Goal: Task Accomplishment & Management: Use online tool/utility

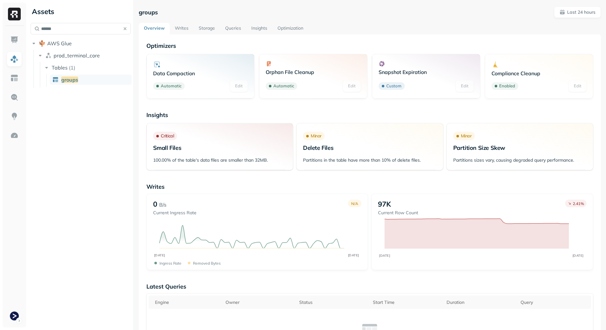
scroll to position [87, 0]
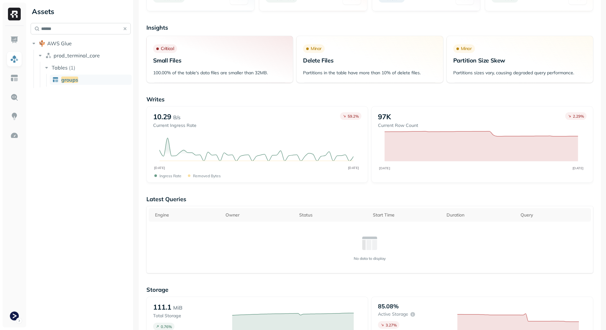
click at [72, 31] on input "******" at bounding box center [81, 28] width 100 height 11
click at [72, 30] on input "******" at bounding box center [81, 28] width 100 height 11
type input "*"
type input "******"
click at [76, 80] on span "gs" at bounding box center [79, 80] width 6 height 6
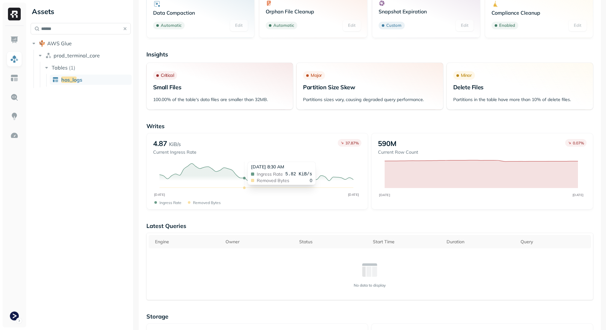
scroll to position [2, 0]
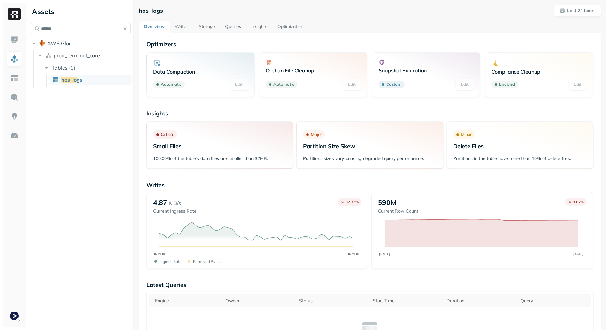
click at [172, 22] on link "Writes" at bounding box center [182, 26] width 24 height 11
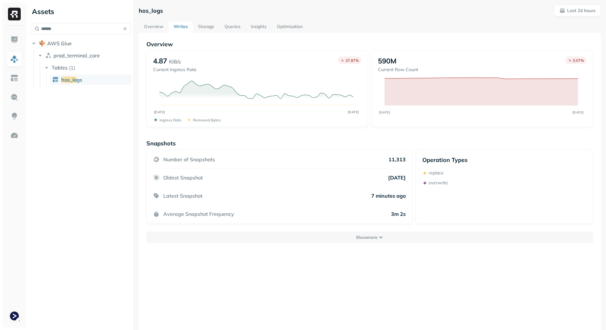
click at [210, 28] on link "Storage" at bounding box center [206, 26] width 26 height 11
click at [152, 23] on link "Overview" at bounding box center [154, 26] width 30 height 11
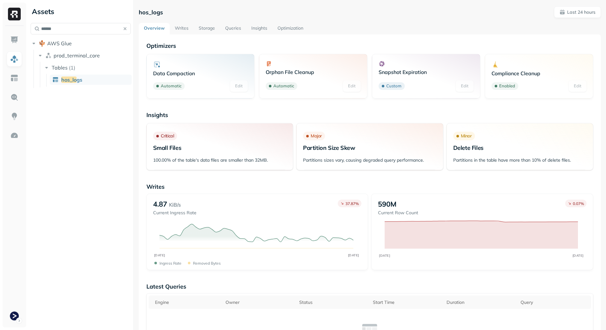
click at [297, 33] on link "Optimization" at bounding box center [290, 28] width 36 height 11
click at [296, 30] on link "Optimization" at bounding box center [290, 28] width 36 height 11
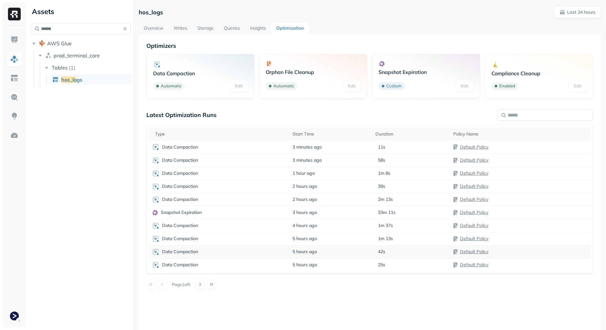
scroll to position [12, 0]
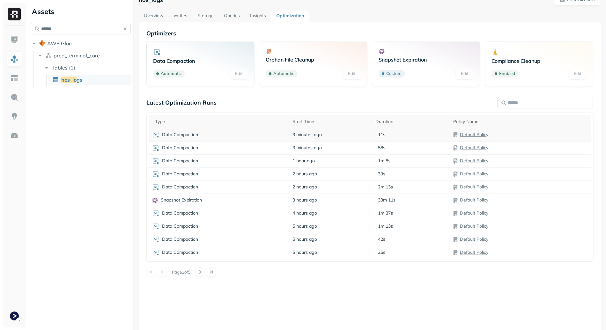
click at [226, 136] on div "Data Compaction" at bounding box center [219, 135] width 135 height 8
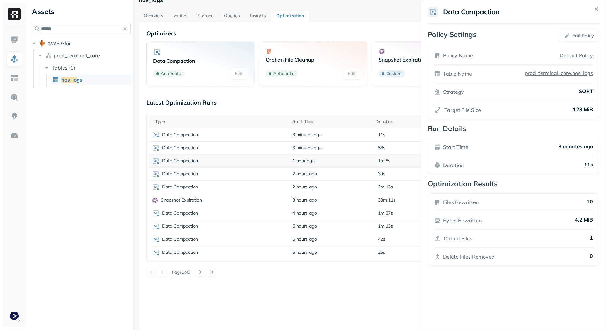
click at [235, 164] on html "Assets ****** AWS Glue prod_terminal_core Tables ( 1 ) hos_lo gs hos_logs Last …" at bounding box center [303, 165] width 606 height 330
click at [230, 203] on div "Snapshot Expiration" at bounding box center [219, 200] width 135 height 6
click at [444, 221] on p "Metadata Files Removed" at bounding box center [473, 221] width 60 height 8
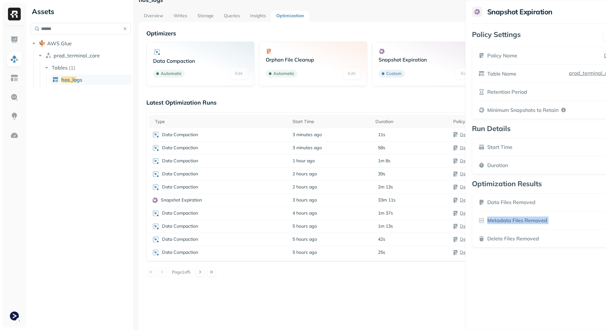
drag, startPoint x: 444, startPoint y: 221, endPoint x: 518, endPoint y: 228, distance: 73.7
click at [518, 224] on p "Metadata Files Removed" at bounding box center [517, 221] width 60 height 8
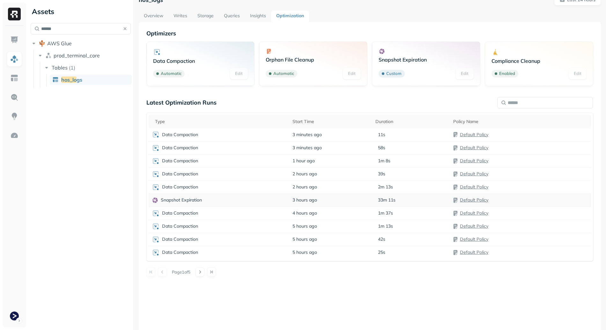
click at [239, 203] on div "Snapshot Expiration" at bounding box center [219, 200] width 135 height 6
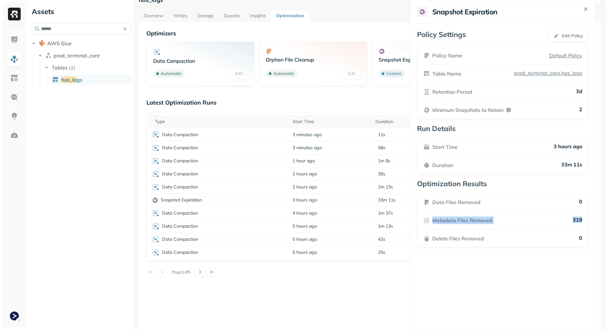
drag, startPoint x: 586, startPoint y: 222, endPoint x: 385, endPoint y: 217, distance: 201.0
click at [417, 217] on div "Data Files Removed 0 Metadata Files Removed 319 Delete Files Removed 0" at bounding box center [503, 220] width 172 height 54
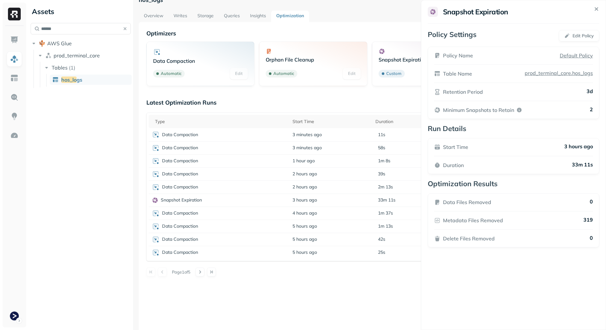
click at [586, 250] on div "Snapshot Expiration Policy Settings Edit Policy Policy Name Default Policy Tabl…" at bounding box center [513, 165] width 185 height 330
click at [306, 276] on html "Assets ****** AWS Glue prod_terminal_core Tables ( 1 ) hos_lo gs hos_logs Last …" at bounding box center [303, 165] width 606 height 330
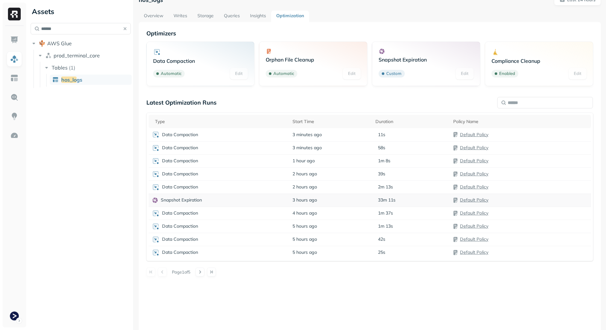
click at [240, 201] on div "Snapshot Expiration" at bounding box center [219, 200] width 135 height 6
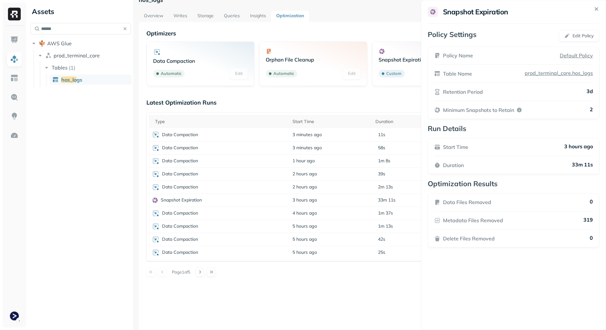
click at [347, 288] on html "Assets ****** AWS Glue prod_terminal_core Tables ( 1 ) hos_lo gs hos_logs Last …" at bounding box center [303, 165] width 606 height 330
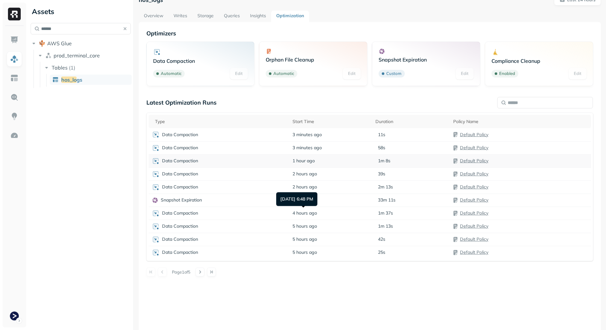
scroll to position [0, 0]
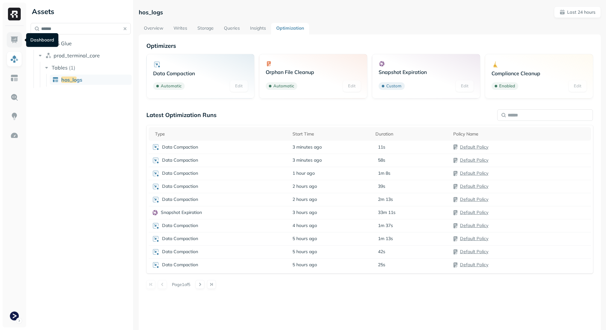
click at [12, 36] on img at bounding box center [14, 40] width 8 height 8
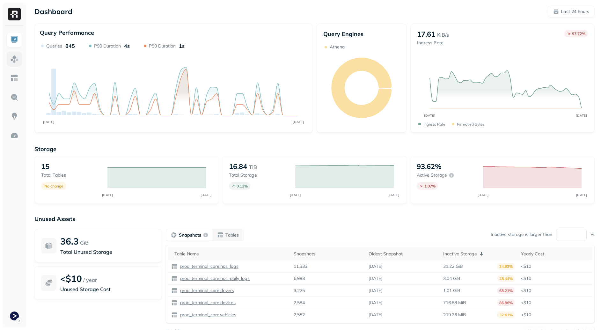
click at [19, 63] on link at bounding box center [14, 58] width 15 height 15
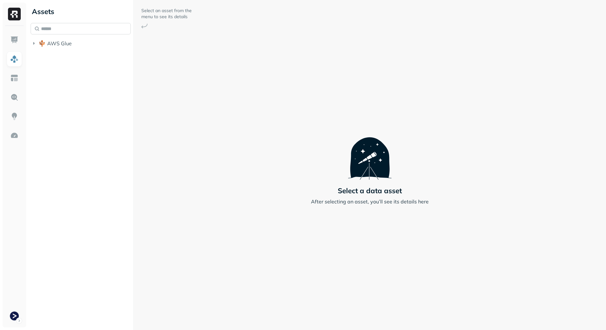
click at [65, 29] on input "text" at bounding box center [81, 28] width 100 height 11
type input "********"
click at [87, 76] on link "vehicle_ location s" at bounding box center [91, 80] width 82 height 10
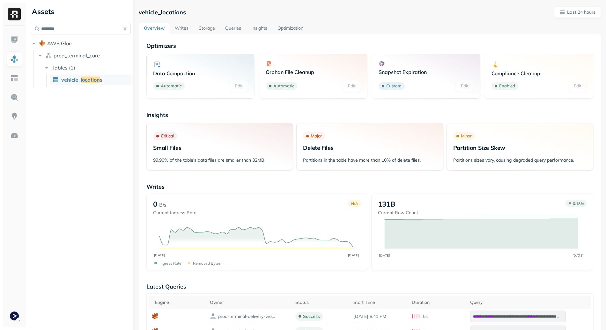
click at [206, 29] on link "Storage" at bounding box center [207, 28] width 26 height 11
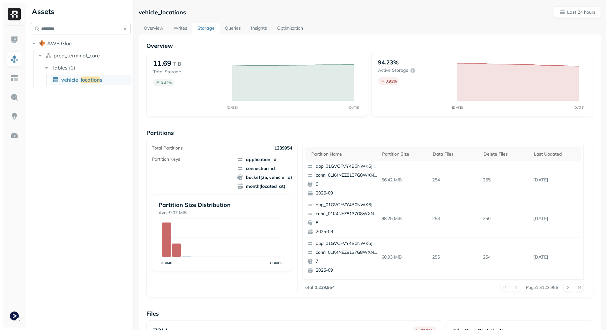
click at [126, 29] on button "button" at bounding box center [125, 28] width 9 height 9
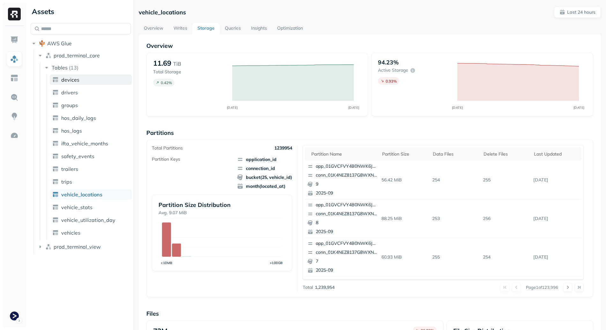
click at [82, 79] on link "devices" at bounding box center [91, 80] width 82 height 10
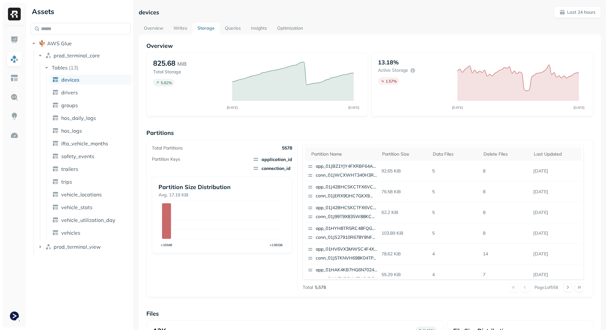
click at [288, 29] on link "Optimization" at bounding box center [290, 28] width 36 height 11
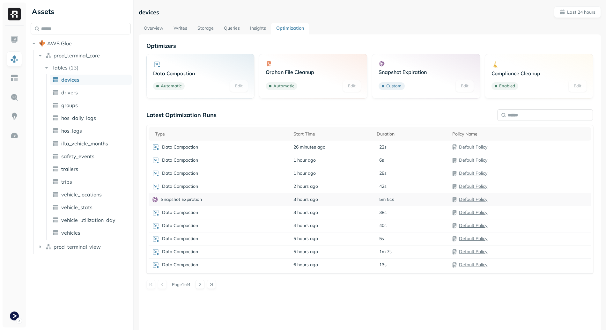
click at [210, 196] on td "Snapshot Expiration" at bounding box center [220, 199] width 142 height 13
click at [92, 99] on ul "devices drivers groups hos_daily_logs hos_logs ifta_vehicle_months safety_event…" at bounding box center [88, 157] width 85 height 166
click at [92, 97] on link "drivers" at bounding box center [91, 92] width 82 height 10
click at [231, 187] on div "Snapshot Expiration" at bounding box center [220, 186] width 136 height 6
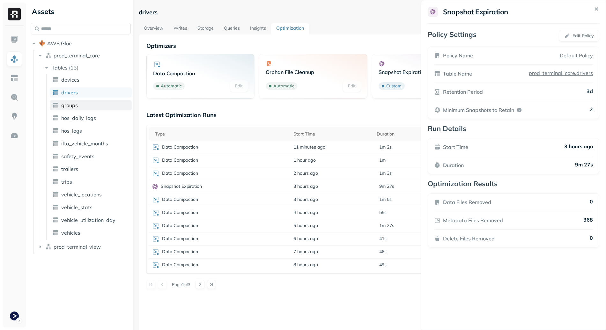
click at [82, 108] on link "groups" at bounding box center [91, 105] width 82 height 10
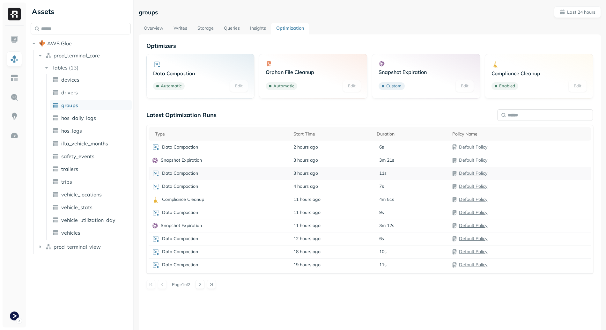
click at [208, 168] on td "Data Compaction" at bounding box center [220, 173] width 142 height 13
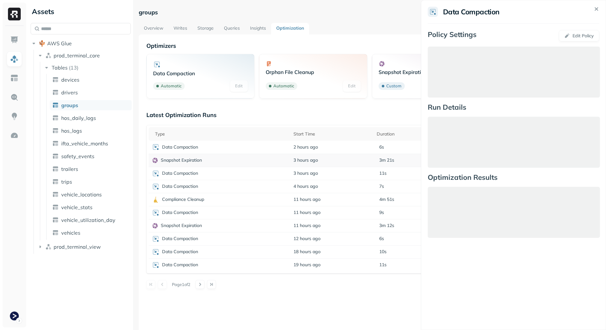
click at [207, 161] on html "Assets AWS Glue prod_terminal_core Tables ( 13 ) devices drivers groups hos_dai…" at bounding box center [303, 165] width 606 height 330
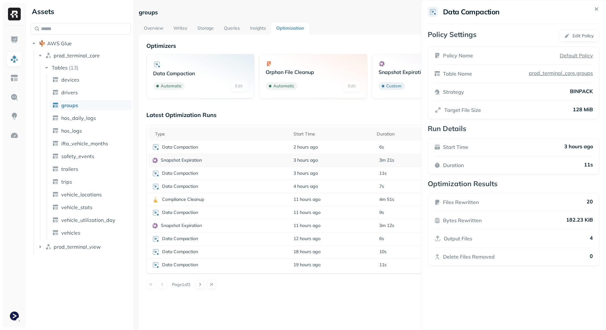
click at [207, 161] on div "Snapshot Expiration" at bounding box center [220, 160] width 136 height 6
click at [198, 221] on td "Snapshot Expiration" at bounding box center [220, 225] width 142 height 13
click at [334, 305] on div "Optimizers Data Compaction Automatic Edit Orphan File Cleanup Automatic Edit Sn…" at bounding box center [370, 199] width 462 height 330
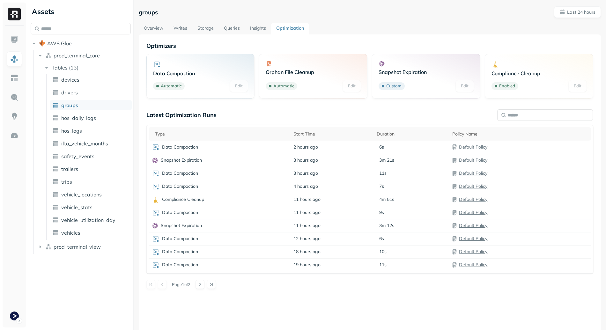
click at [222, 228] on div "Snapshot Expiration" at bounding box center [220, 226] width 136 height 6
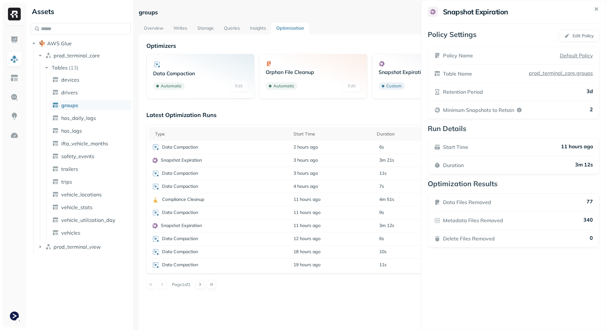
click at [86, 117] on html "Assets AWS Glue prod_terminal_core Tables ( 13 ) devices drivers groups hos_dai…" at bounding box center [303, 165] width 606 height 330
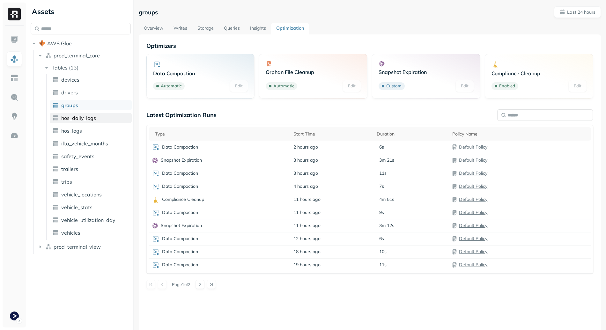
click at [95, 121] on span "hos_daily_logs" at bounding box center [78, 118] width 35 height 6
click at [216, 204] on td "Snapshot Expiration" at bounding box center [219, 199] width 141 height 13
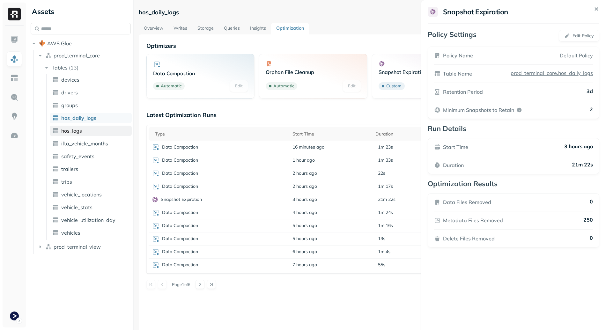
click at [92, 127] on html "Assets AWS Glue prod_terminal_core Tables ( 13 ) devices drivers groups hos_dai…" at bounding box center [303, 165] width 606 height 330
click at [80, 133] on span "hos_logs" at bounding box center [71, 131] width 21 height 6
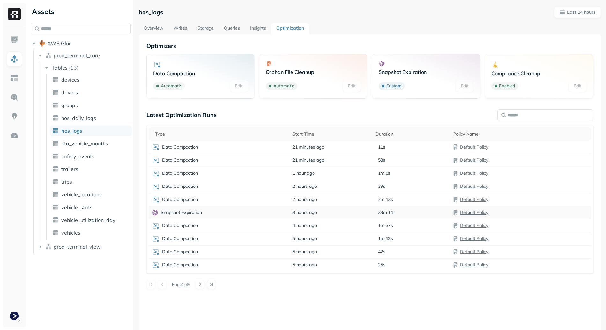
click at [209, 210] on div "Snapshot Expiration" at bounding box center [219, 213] width 135 height 6
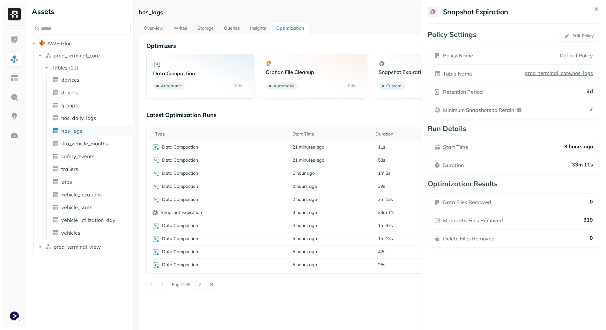
click at [101, 142] on html "Assets AWS Glue prod_terminal_core Tables ( 13 ) devices drivers groups hos_dai…" at bounding box center [303, 165] width 606 height 330
click at [91, 150] on ul "devices drivers groups hos_daily_logs hos_logs ifta_vehicle_months safety_event…" at bounding box center [88, 157] width 85 height 166
click at [93, 146] on span "ifta_vehicle_months" at bounding box center [84, 143] width 47 height 6
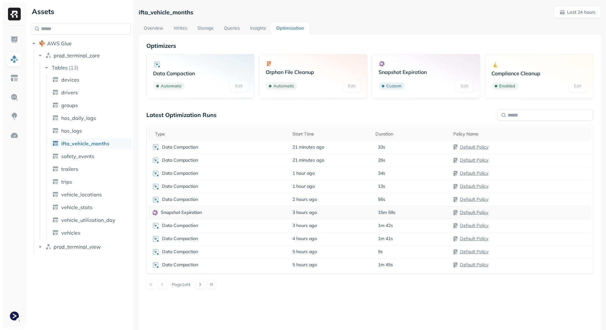
click at [242, 218] on td "Snapshot Expiration" at bounding box center [219, 212] width 141 height 13
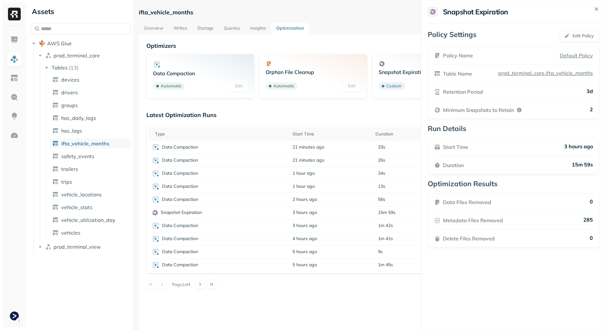
click at [83, 156] on html "Assets AWS Glue prod_terminal_core Tables ( 13 ) devices drivers groups hos_dai…" at bounding box center [303, 165] width 606 height 330
click at [80, 156] on span "safety_events" at bounding box center [77, 156] width 33 height 6
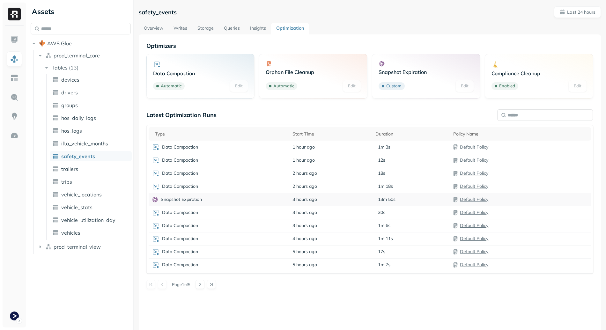
click at [214, 194] on td "Snapshot Expiration" at bounding box center [219, 199] width 141 height 13
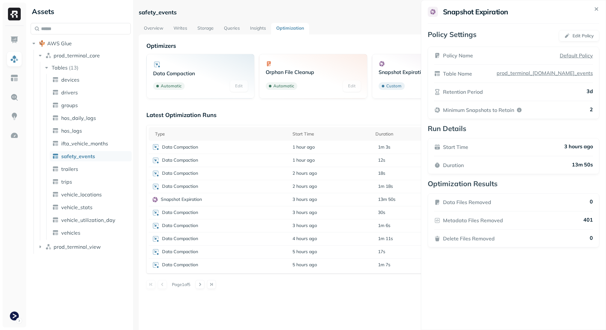
click at [80, 160] on html "Assets AWS Glue prod_terminal_core Tables ( 13 ) devices drivers groups hos_dai…" at bounding box center [303, 165] width 606 height 330
click at [77, 167] on span "trailers" at bounding box center [69, 169] width 17 height 6
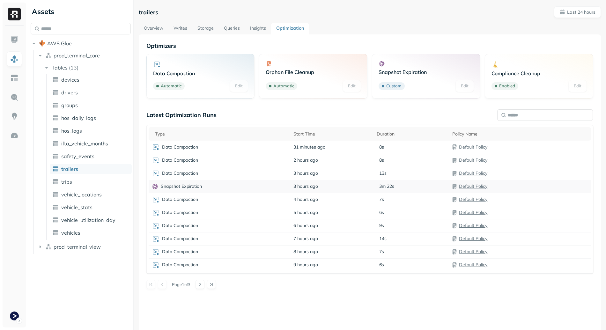
click at [232, 187] on div "Snapshot Expiration" at bounding box center [220, 186] width 136 height 6
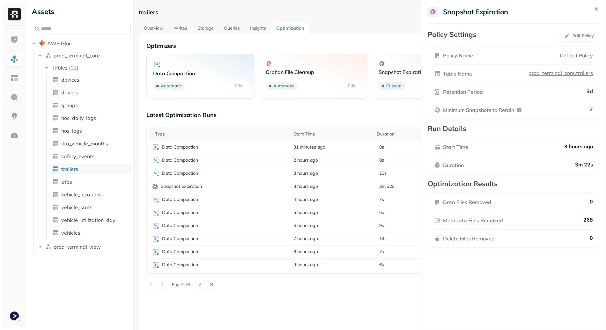
click at [64, 178] on html "Assets AWS Glue prod_terminal_core Tables ( 13 ) devices drivers groups hos_dai…" at bounding box center [303, 165] width 606 height 330
click at [69, 181] on span "trips" at bounding box center [66, 182] width 11 height 6
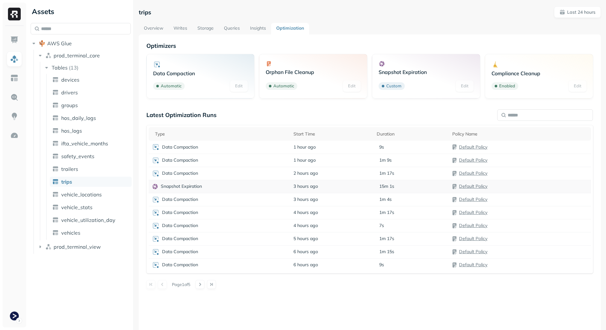
click at [261, 188] on div "Snapshot Expiration" at bounding box center [220, 186] width 136 height 6
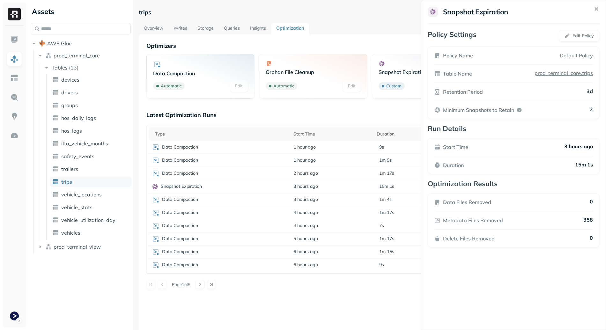
click at [93, 192] on html "Assets AWS Glue prod_terminal_core Tables ( 13 ) devices drivers groups hos_dai…" at bounding box center [303, 165] width 606 height 330
click at [91, 196] on span "vehicle_locations" at bounding box center [81, 194] width 41 height 6
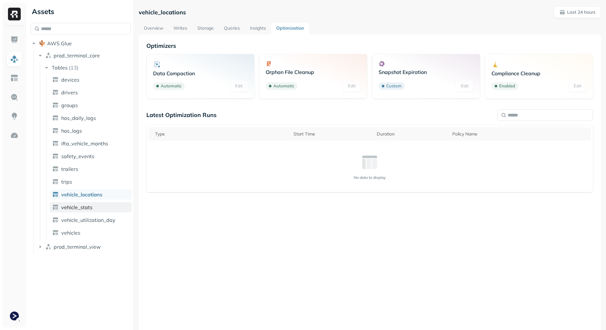
click at [91, 209] on span "vehicle_stats" at bounding box center [76, 207] width 31 height 6
click at [98, 217] on span "vehicle_utilization_day" at bounding box center [88, 220] width 54 height 6
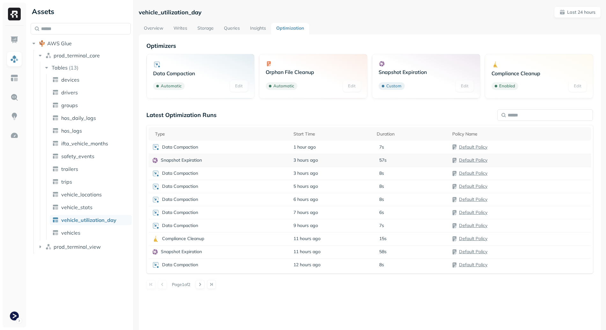
click at [202, 164] on td "Snapshot Expiration" at bounding box center [220, 160] width 142 height 13
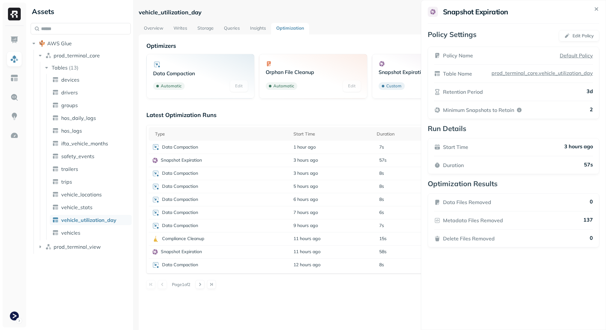
click at [215, 249] on html "Assets AWS Glue prod_terminal_core Tables ( 13 ) devices drivers groups hos_dai…" at bounding box center [303, 165] width 606 height 330
click at [215, 253] on div "Snapshot Expiration" at bounding box center [220, 252] width 136 height 6
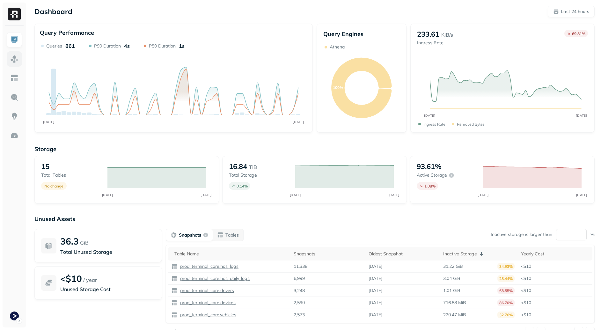
click at [12, 57] on img at bounding box center [14, 59] width 8 height 8
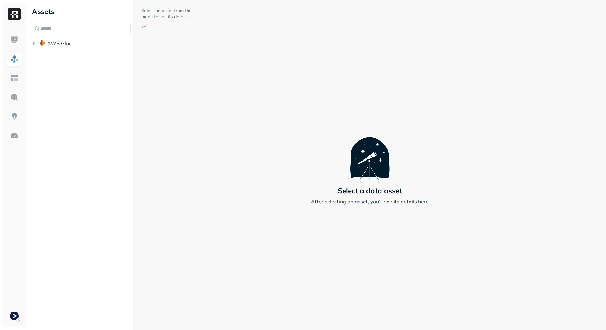
click at [84, 53] on div "Assets AWS Glue" at bounding box center [80, 165] width 105 height 330
click at [85, 47] on button "AWS Glue" at bounding box center [81, 43] width 100 height 10
click at [87, 63] on ul "prod_terminal_core prod_terminal_view" at bounding box center [82, 63] width 98 height 26
click at [92, 56] on span "prod_terminal_core" at bounding box center [77, 55] width 46 height 6
click at [89, 67] on button "Tables ( 13 )" at bounding box center [87, 68] width 88 height 10
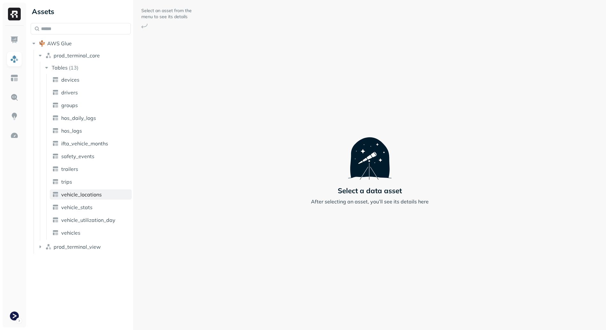
click at [100, 192] on span "vehicle_locations" at bounding box center [81, 194] width 41 height 6
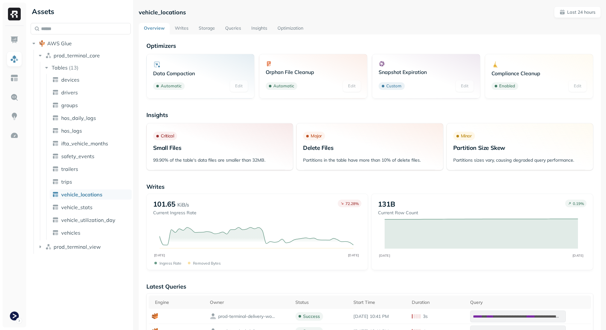
click at [197, 31] on link "Storage" at bounding box center [207, 28] width 26 height 11
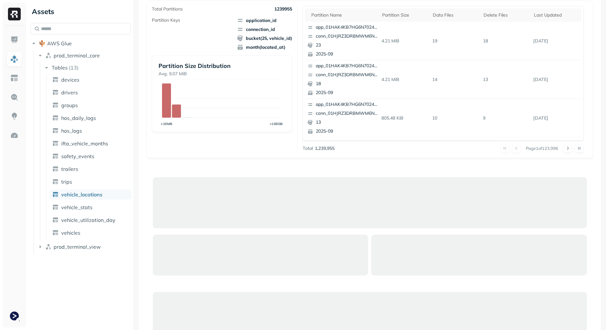
scroll to position [38, 0]
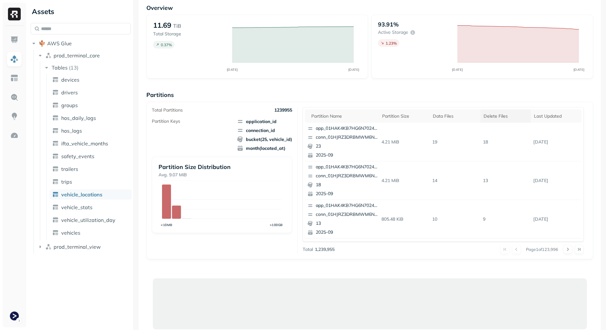
click at [492, 120] on th "Delete Files" at bounding box center [505, 115] width 51 height 13
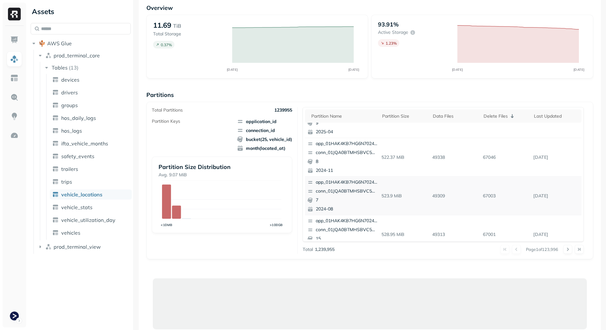
scroll to position [269, 0]
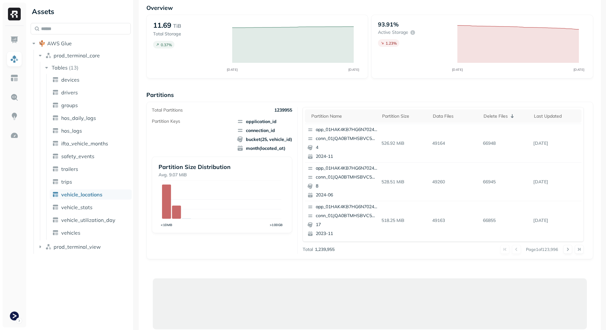
click at [565, 248] on button at bounding box center [567, 249] width 9 height 9
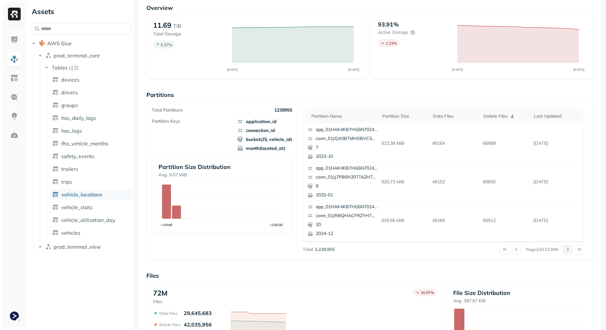
click at [565, 250] on button at bounding box center [567, 249] width 9 height 9
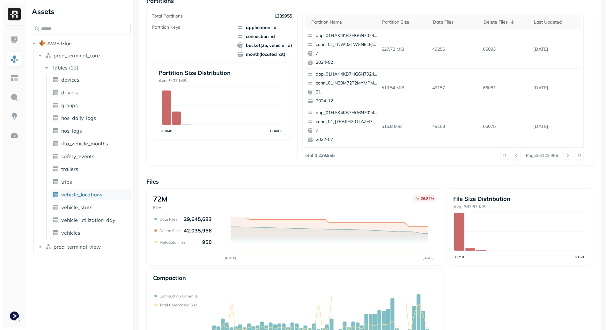
scroll to position [74, 0]
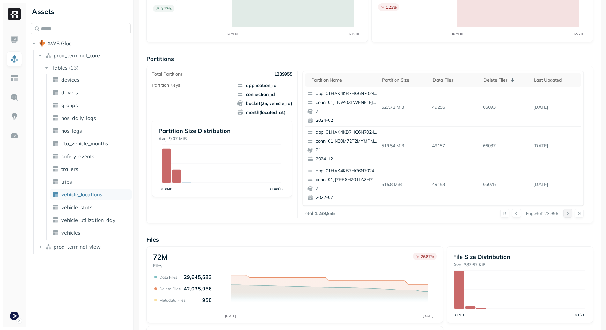
click at [563, 211] on button at bounding box center [567, 213] width 9 height 9
click at [565, 215] on button at bounding box center [567, 213] width 9 height 9
click at [565, 213] on button at bounding box center [567, 213] width 9 height 9
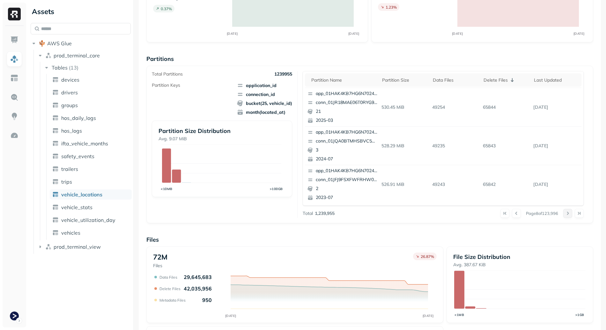
click at [565, 213] on button at bounding box center [567, 213] width 9 height 9
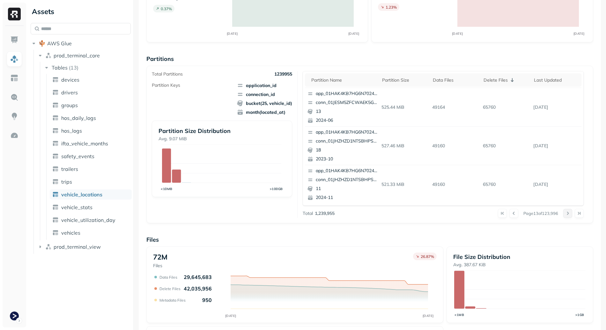
click at [565, 213] on button at bounding box center [567, 213] width 9 height 9
click at [565, 213] on div at bounding box center [573, 213] width 20 height 9
click at [565, 213] on button at bounding box center [567, 213] width 9 height 9
click at [565, 213] on div at bounding box center [573, 213] width 20 height 9
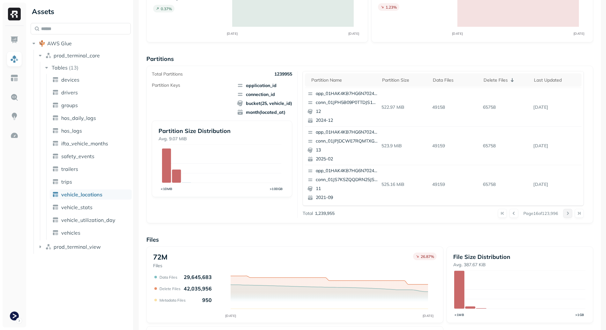
click at [565, 213] on button at bounding box center [567, 213] width 9 height 9
click at [565, 213] on div at bounding box center [573, 213] width 20 height 9
click at [565, 213] on button at bounding box center [567, 213] width 9 height 9
click at [565, 213] on div at bounding box center [573, 213] width 20 height 9
click at [565, 213] on button at bounding box center [567, 213] width 9 height 9
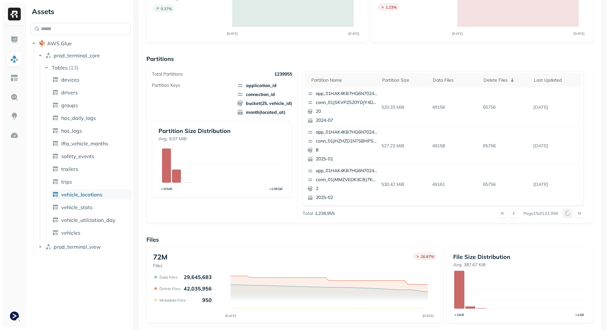
click at [565, 213] on div at bounding box center [573, 213] width 20 height 9
click at [565, 213] on button at bounding box center [567, 213] width 9 height 9
click at [565, 212] on button at bounding box center [567, 213] width 9 height 9
click at [564, 212] on button at bounding box center [567, 213] width 9 height 9
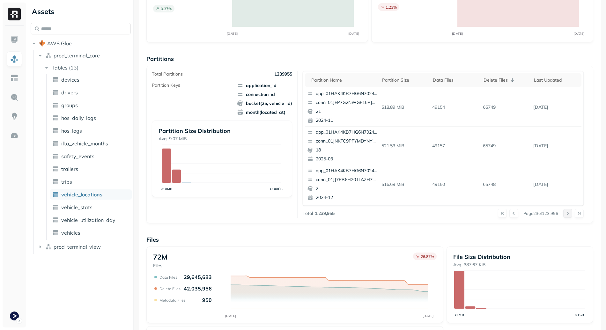
click at [564, 213] on button at bounding box center [567, 213] width 9 height 9
click at [564, 213] on div at bounding box center [573, 213] width 20 height 9
click at [564, 213] on button at bounding box center [567, 213] width 9 height 9
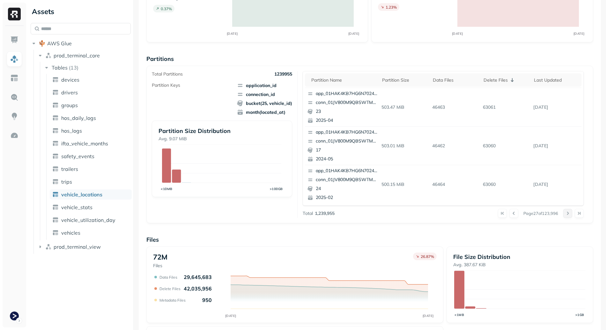
click at [564, 213] on button at bounding box center [567, 213] width 9 height 9
click at [564, 212] on button at bounding box center [567, 213] width 9 height 9
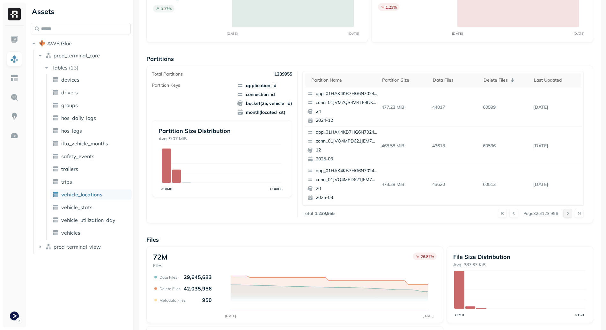
click at [564, 212] on button at bounding box center [567, 213] width 9 height 9
click at [564, 212] on div at bounding box center [573, 213] width 20 height 9
click at [564, 212] on button at bounding box center [567, 213] width 9 height 9
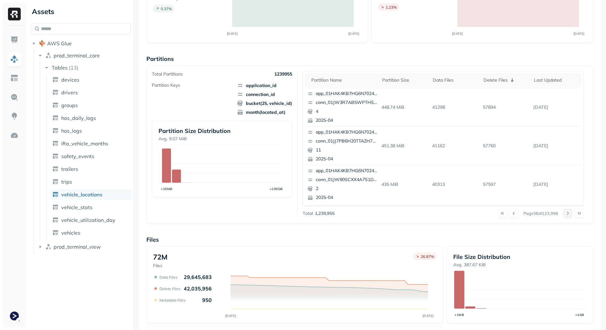
click at [564, 213] on button at bounding box center [567, 213] width 9 height 9
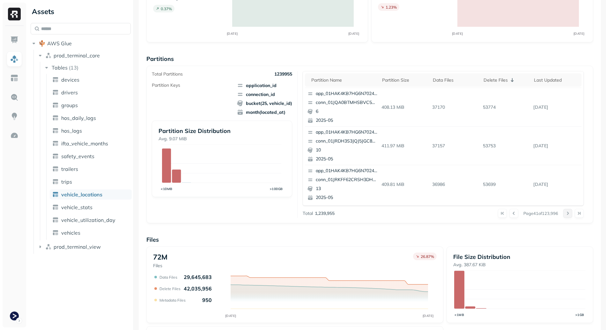
click at [564, 213] on button at bounding box center [567, 213] width 9 height 9
click at [564, 213] on div at bounding box center [573, 213] width 20 height 9
click at [564, 213] on button at bounding box center [567, 213] width 9 height 9
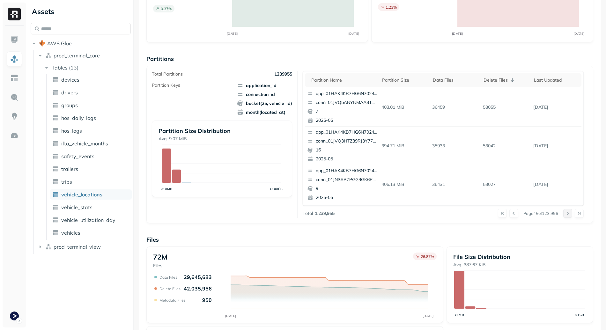
click at [564, 213] on button at bounding box center [567, 213] width 9 height 9
click at [498, 211] on button at bounding box center [502, 213] width 9 height 9
click at [563, 213] on button at bounding box center [567, 213] width 9 height 9
click at [563, 213] on div at bounding box center [573, 213] width 20 height 9
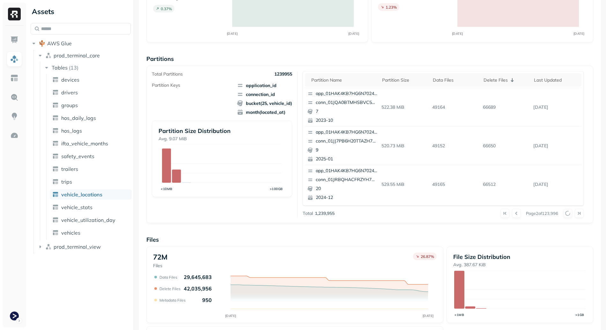
click at [563, 213] on button at bounding box center [567, 213] width 9 height 9
click at [563, 213] on div at bounding box center [573, 213] width 20 height 9
click at [563, 213] on button at bounding box center [567, 213] width 9 height 9
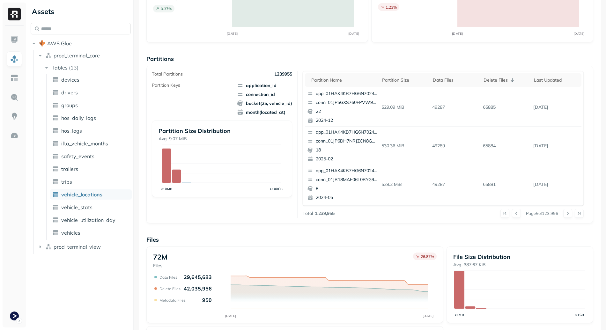
click at [563, 213] on button at bounding box center [567, 213] width 9 height 9
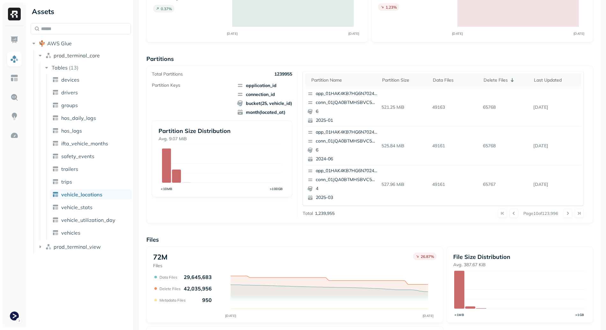
click at [563, 213] on button at bounding box center [567, 213] width 9 height 9
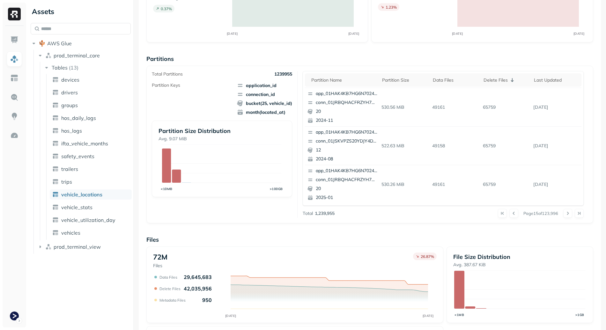
click at [563, 213] on button at bounding box center [567, 213] width 9 height 9
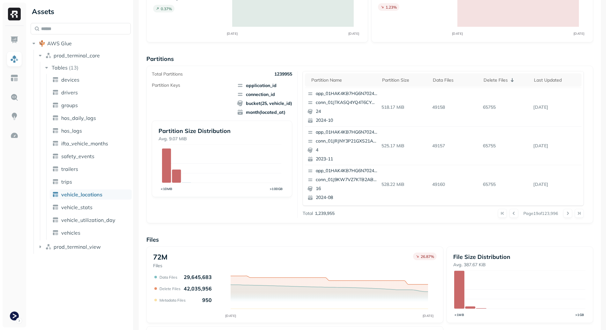
click at [563, 213] on button at bounding box center [567, 213] width 9 height 9
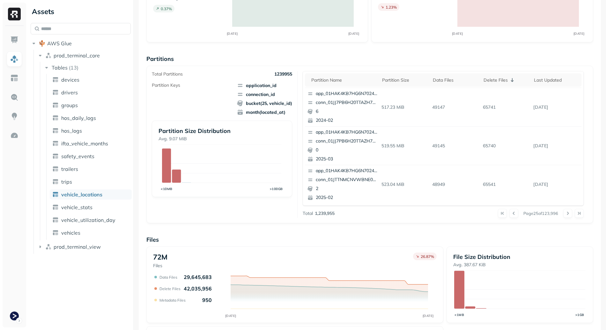
click at [563, 213] on button at bounding box center [567, 213] width 9 height 9
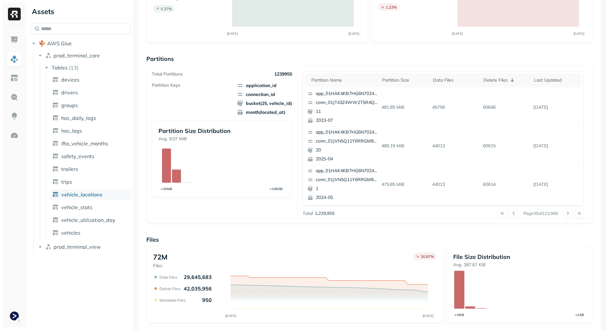
click at [563, 213] on button at bounding box center [567, 213] width 9 height 9
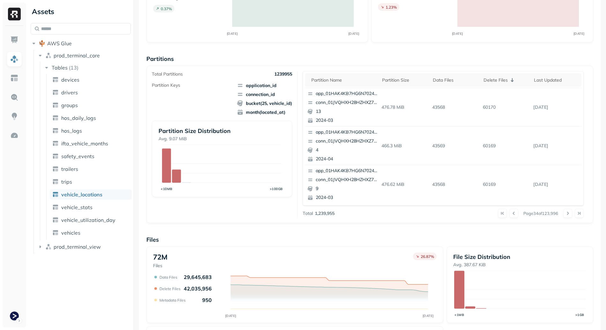
click at [563, 213] on button at bounding box center [567, 213] width 9 height 9
